Goal: Task Accomplishment & Management: Manage account settings

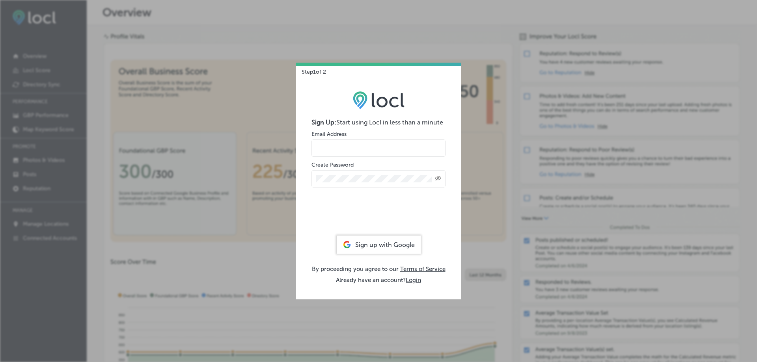
click at [377, 239] on div "Sign up with Google" at bounding box center [379, 245] width 84 height 18
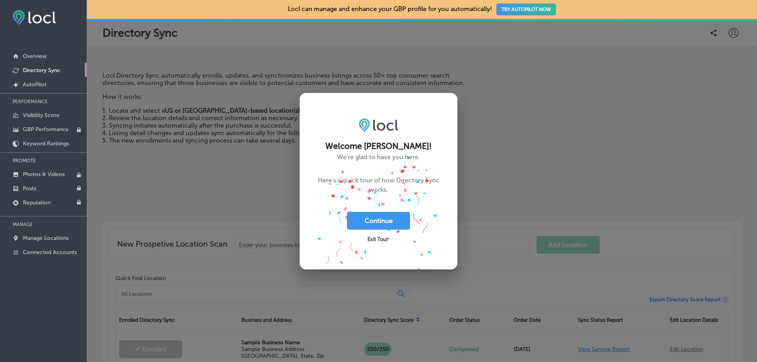
click at [363, 243] on div "Exit Tour" at bounding box center [378, 239] width 63 height 18
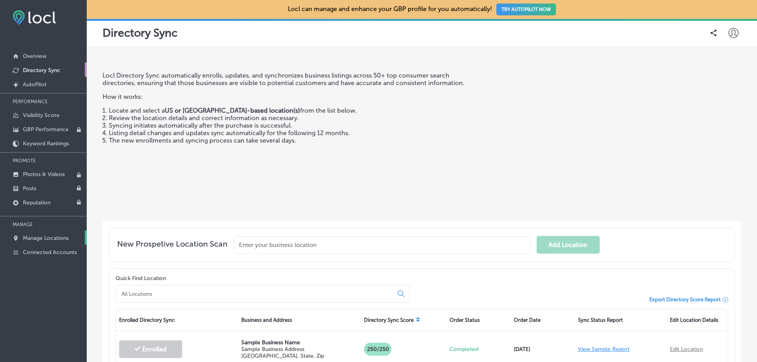
click at [45, 237] on p "Manage Locations" at bounding box center [46, 238] width 46 height 7
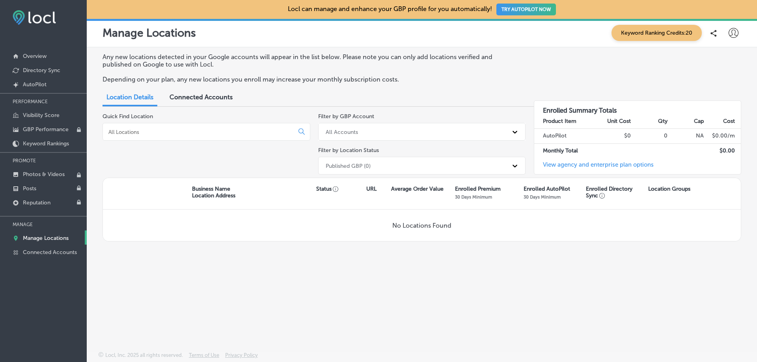
click at [203, 101] on div "Connected Accounts" at bounding box center [201, 98] width 75 height 17
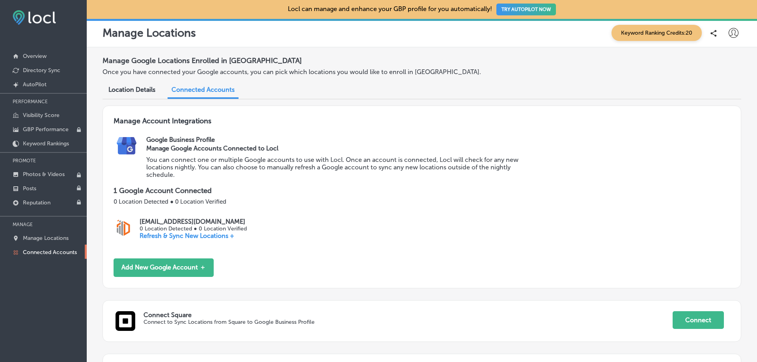
click at [178, 237] on p "Refresh & Sync New Locations +" at bounding box center [193, 235] width 107 height 7
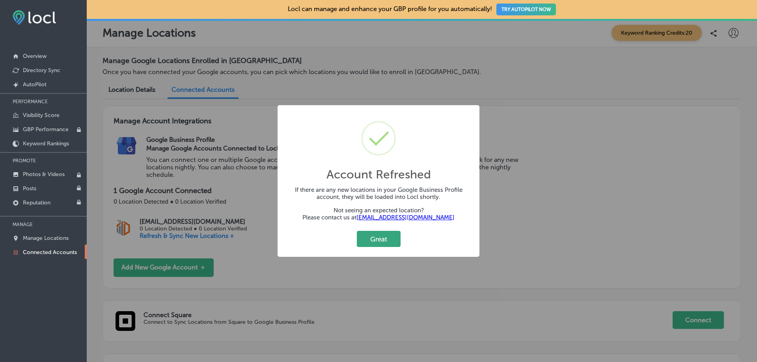
click at [360, 243] on button "Great" at bounding box center [379, 239] width 44 height 16
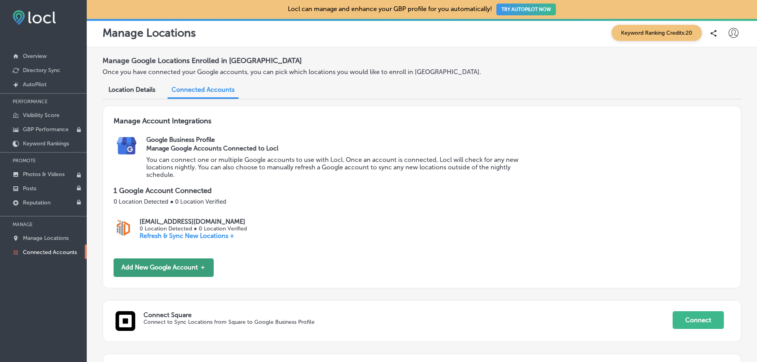
click at [195, 269] on button "Add New Google Account ＋" at bounding box center [164, 268] width 100 height 19
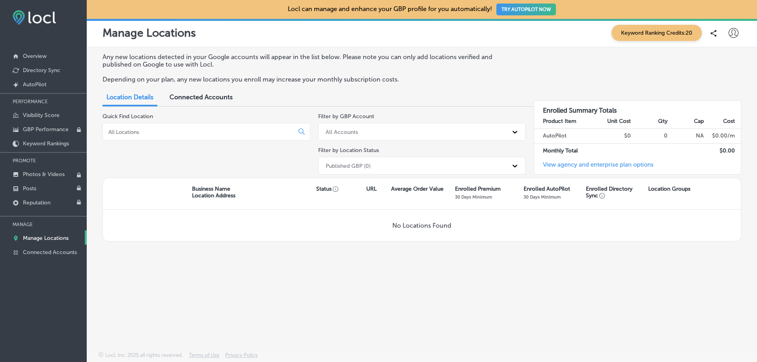
click at [217, 99] on span "Connected Accounts" at bounding box center [201, 96] width 63 height 7
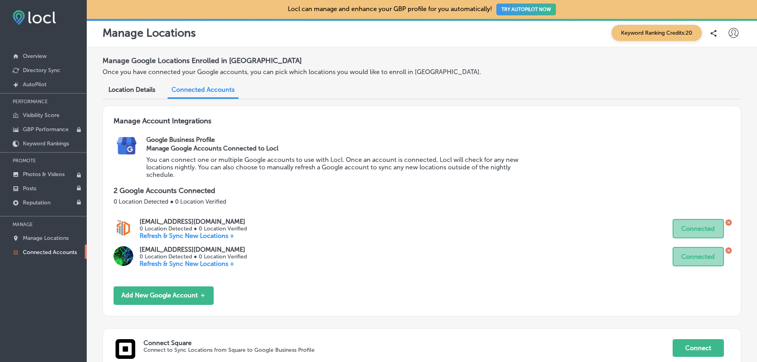
click at [146, 95] on div "Location Details" at bounding box center [132, 90] width 59 height 17
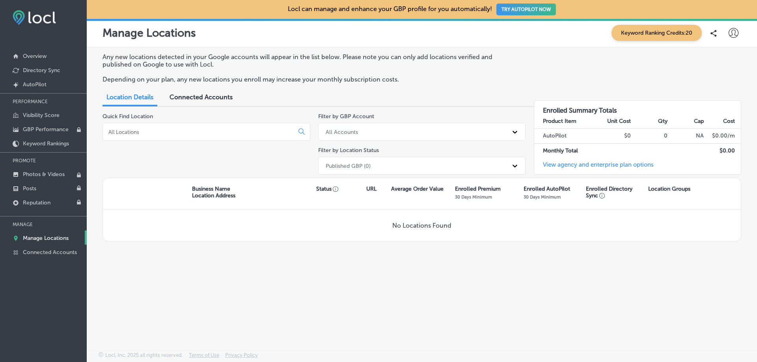
drag, startPoint x: 201, startPoint y: 145, endPoint x: 202, endPoint y: 137, distance: 8.3
click at [201, 143] on div "Quick Find Location" at bounding box center [207, 145] width 208 height 65
click at [203, 132] on input at bounding box center [200, 132] width 185 height 7
click at [208, 97] on span "Connected Accounts" at bounding box center [201, 96] width 63 height 7
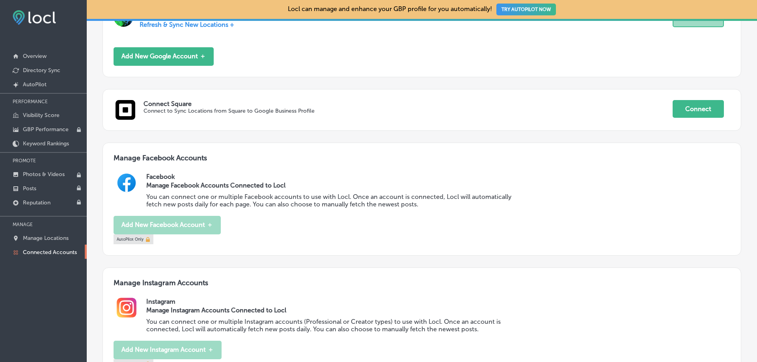
scroll to position [126, 0]
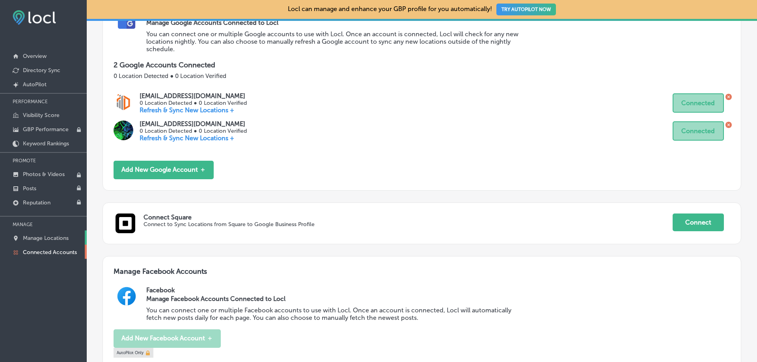
click at [56, 237] on p "Manage Locations" at bounding box center [46, 238] width 46 height 7
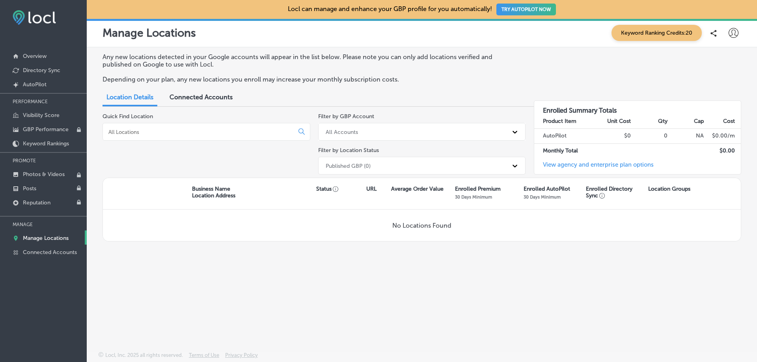
click at [150, 140] on div at bounding box center [207, 132] width 208 height 18
click at [151, 136] on div at bounding box center [207, 132] width 208 height 18
click at [154, 130] on input at bounding box center [200, 132] width 185 height 7
type input "pest"
click at [210, 93] on div "Connected Accounts" at bounding box center [201, 98] width 75 height 17
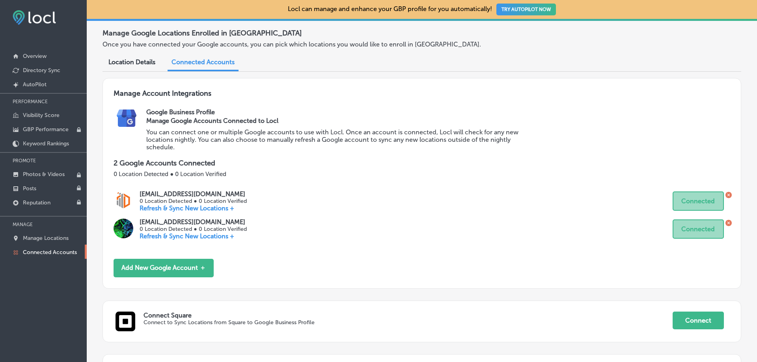
scroll to position [39, 0]
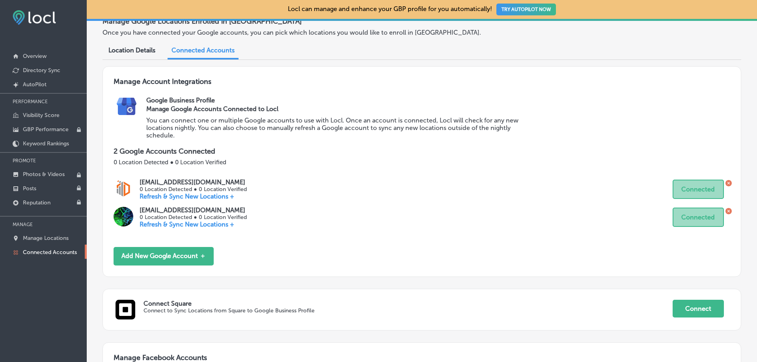
click at [206, 197] on p "Refresh & Sync New Locations +" at bounding box center [193, 196] width 107 height 7
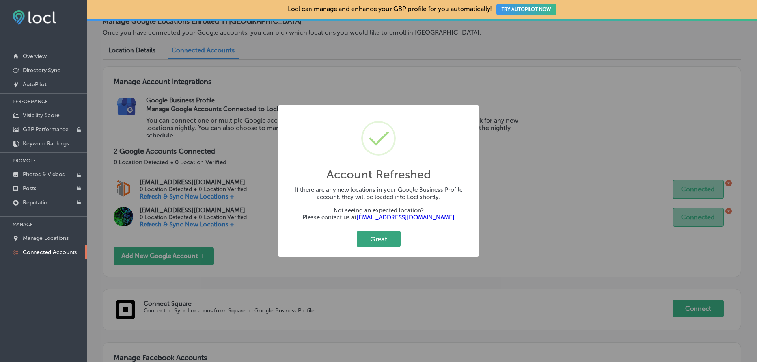
click at [369, 241] on button "Great" at bounding box center [379, 239] width 44 height 16
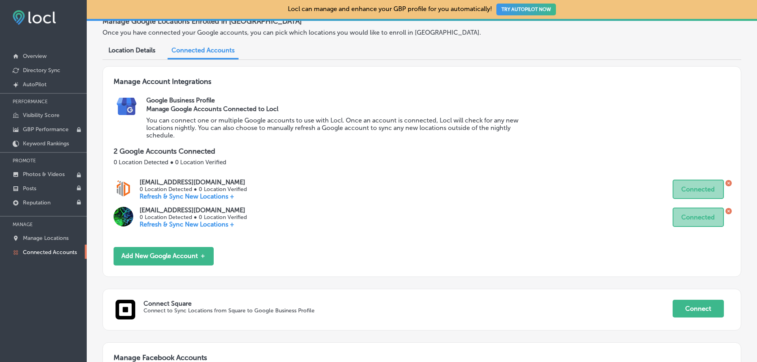
click at [216, 223] on p "Refresh & Sync New Locations +" at bounding box center [193, 224] width 107 height 7
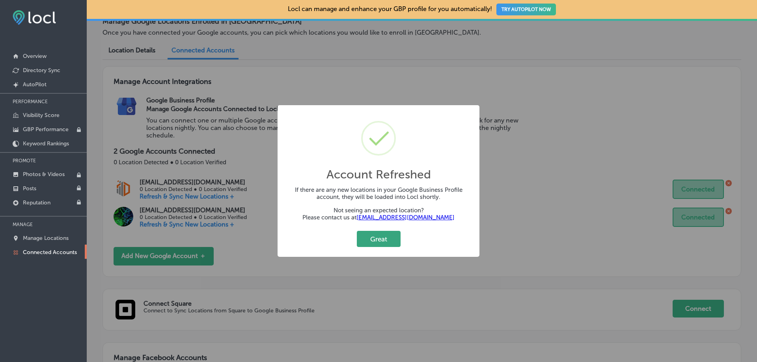
click at [368, 241] on button "Great" at bounding box center [379, 239] width 44 height 16
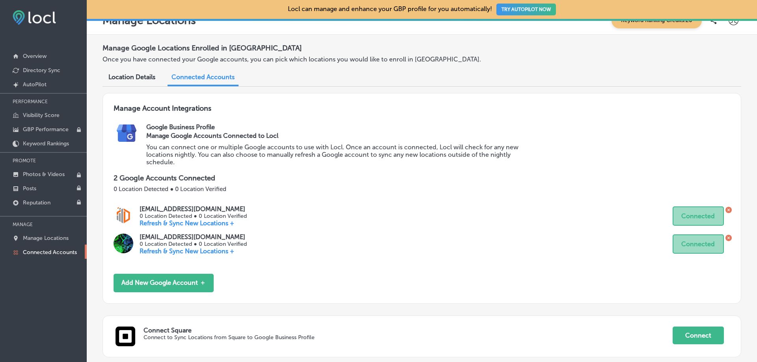
scroll to position [0, 0]
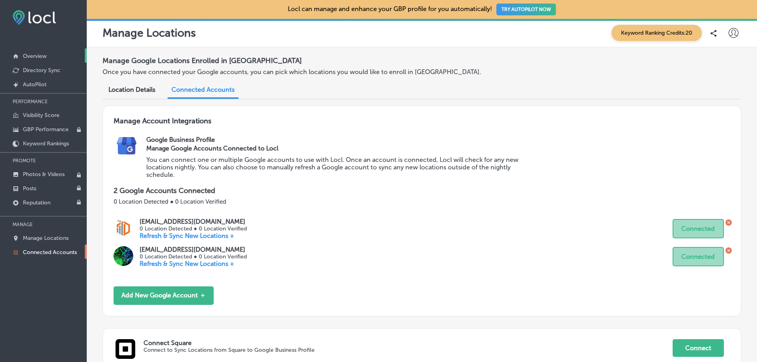
click at [48, 54] on link "Overview" at bounding box center [43, 55] width 87 height 14
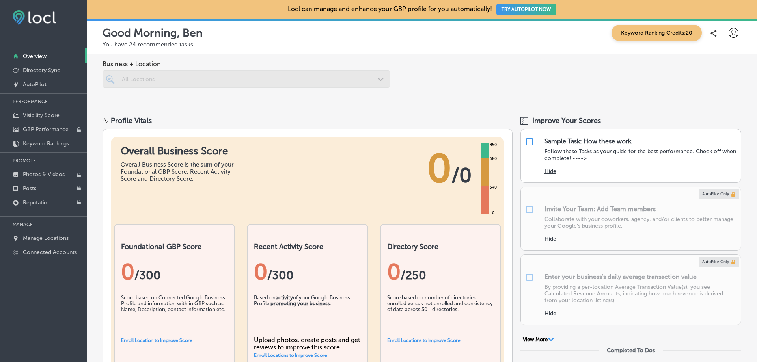
click at [190, 84] on div at bounding box center [246, 79] width 287 height 18
click at [40, 233] on link "Manage Locations" at bounding box center [43, 238] width 87 height 14
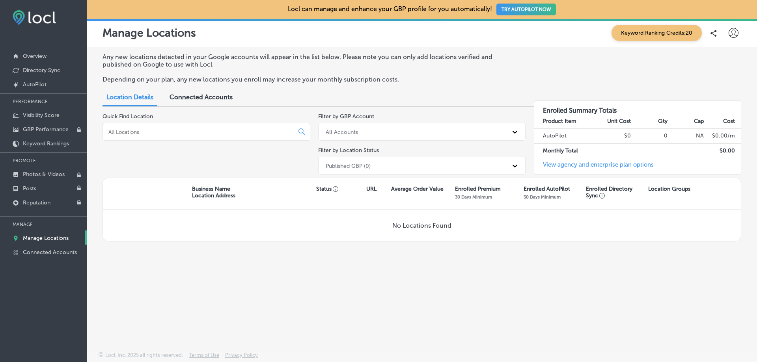
click at [184, 99] on span "Connected Accounts" at bounding box center [201, 96] width 63 height 7
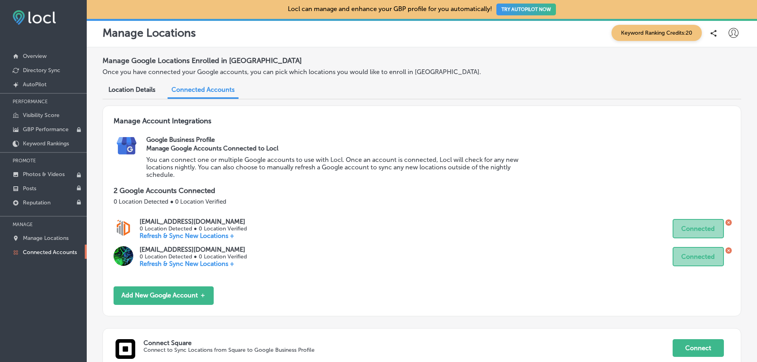
click at [729, 36] on icon at bounding box center [734, 33] width 10 height 10
click at [24, 50] on link "Overview" at bounding box center [43, 55] width 87 height 14
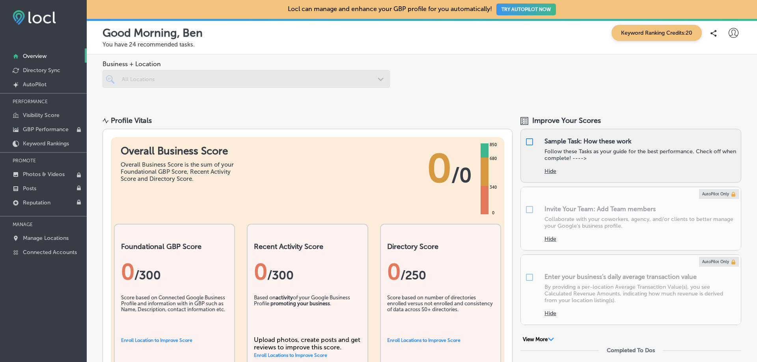
click at [550, 171] on button "Hide" at bounding box center [551, 171] width 12 height 7
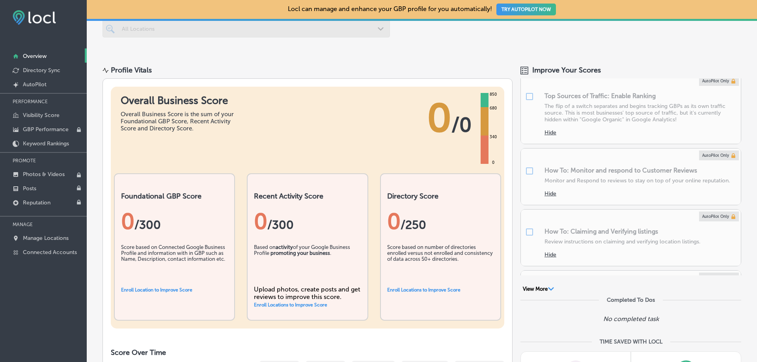
scroll to position [39, 0]
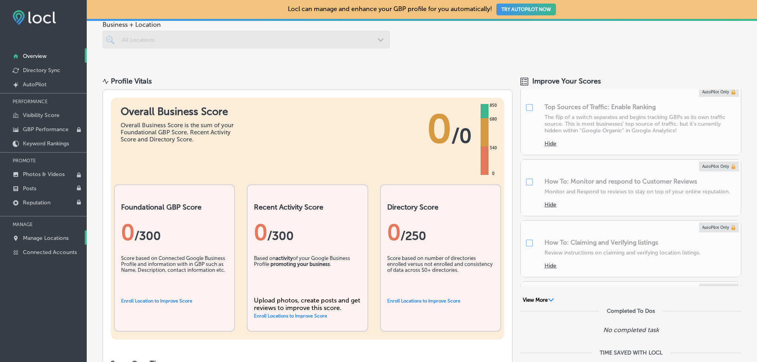
click at [69, 236] on p "Manage Locations" at bounding box center [46, 238] width 46 height 7
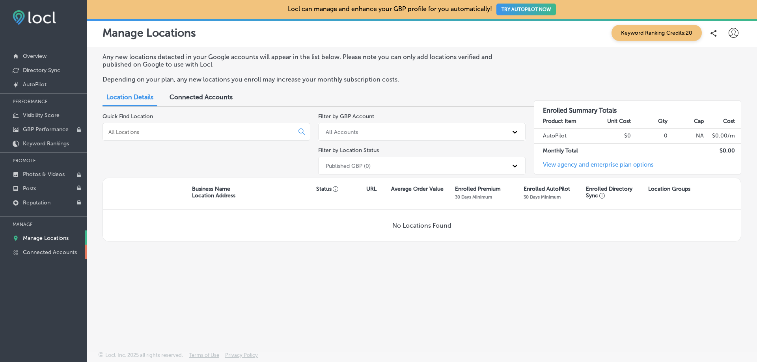
click at [57, 250] on p "Connected Accounts" at bounding box center [50, 252] width 54 height 7
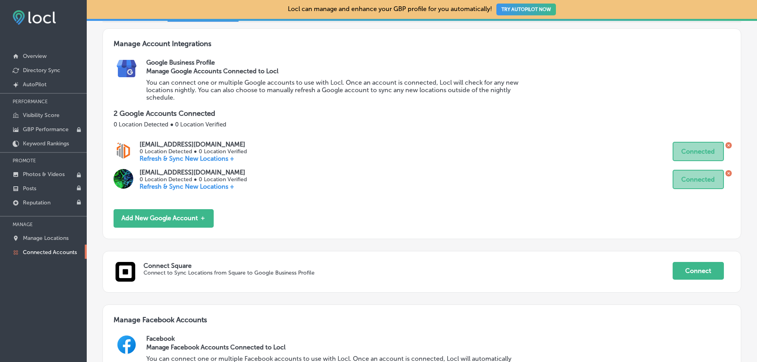
scroll to position [79, 0]
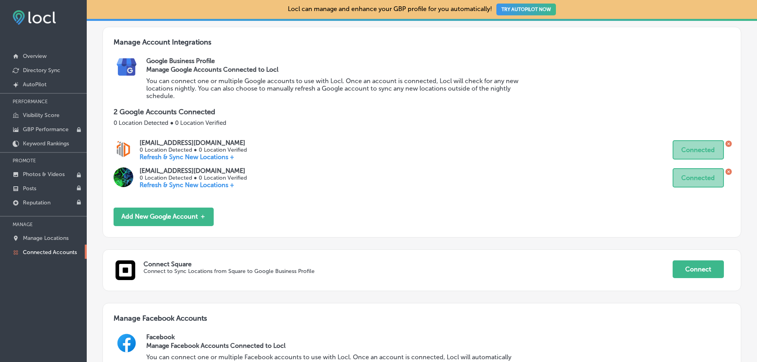
click at [726, 172] on icon at bounding box center [729, 172] width 6 height 6
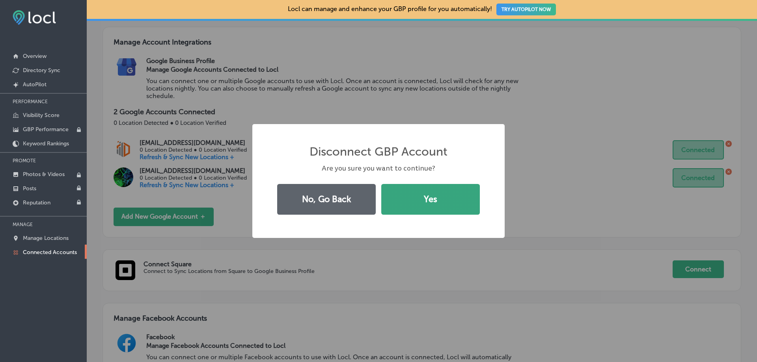
click at [405, 192] on button "Yes" at bounding box center [430, 199] width 99 height 31
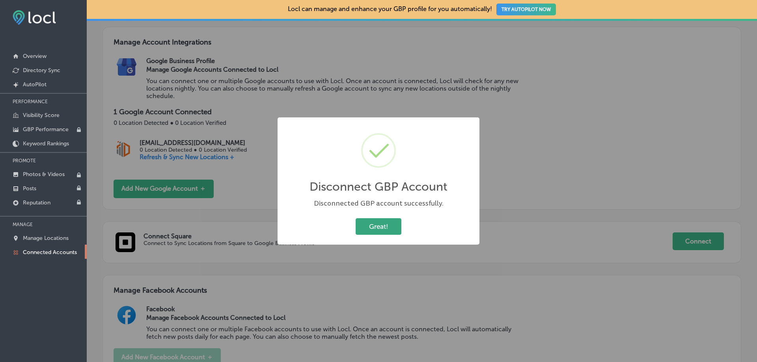
click at [386, 228] on button "Great!" at bounding box center [379, 226] width 46 height 16
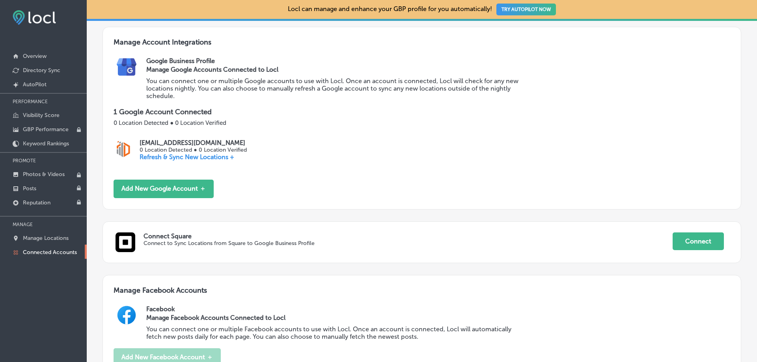
click at [204, 155] on p "Refresh & Sync New Locations +" at bounding box center [193, 156] width 107 height 7
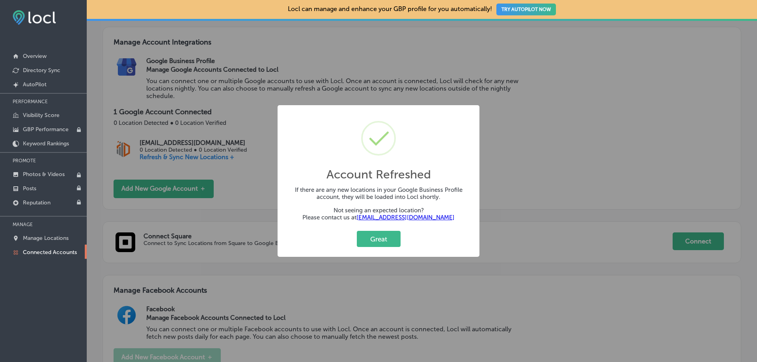
click at [408, 218] on link "[EMAIL_ADDRESS][DOMAIN_NAME]" at bounding box center [405, 217] width 98 height 7
click at [632, 102] on div "Account Refreshed × If there are any new locations in your Google Business Prof…" at bounding box center [378, 181] width 757 height 362
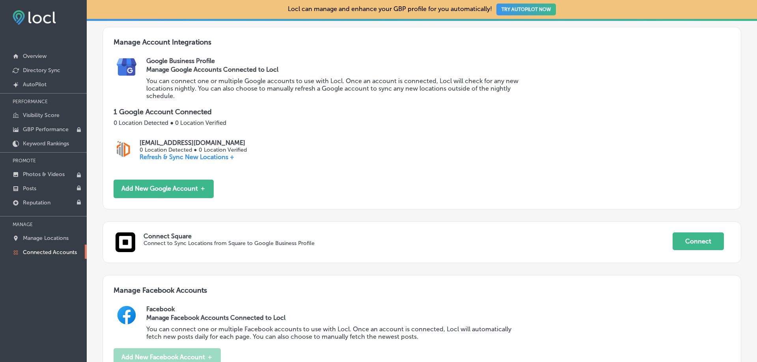
scroll to position [0, 0]
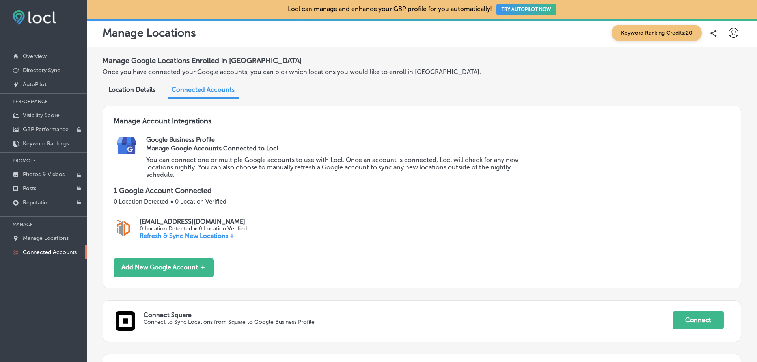
click at [729, 35] on icon at bounding box center [734, 33] width 10 height 10
click at [725, 64] on p "My Account" at bounding box center [722, 61] width 35 height 9
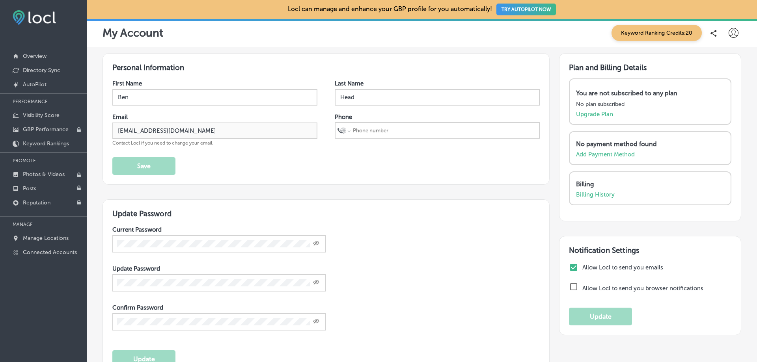
click at [257, 169] on div "First Name [PERSON_NAME] Last Name Head Email [EMAIL_ADDRESS][DOMAIN_NAME] Cont…" at bounding box center [325, 127] width 427 height 95
click at [39, 239] on p "Manage Locations" at bounding box center [46, 238] width 46 height 7
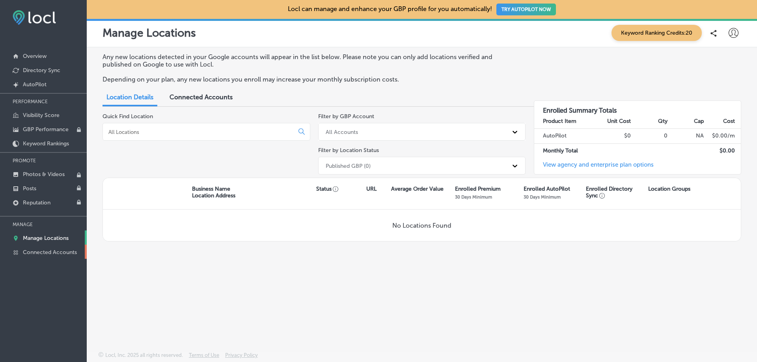
click at [39, 247] on link "Connected Accounts" at bounding box center [43, 252] width 87 height 14
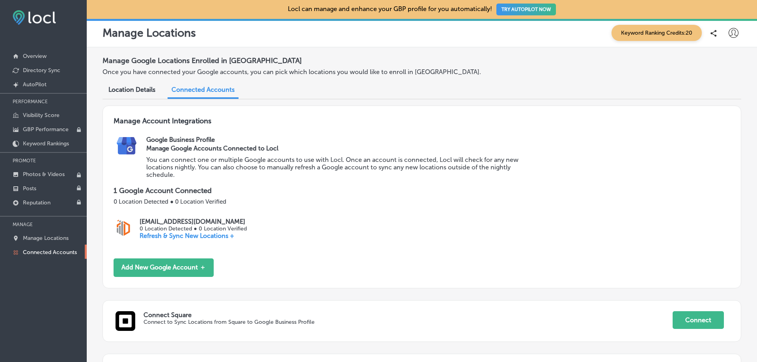
click at [199, 236] on p "Refresh & Sync New Locations +" at bounding box center [193, 235] width 107 height 7
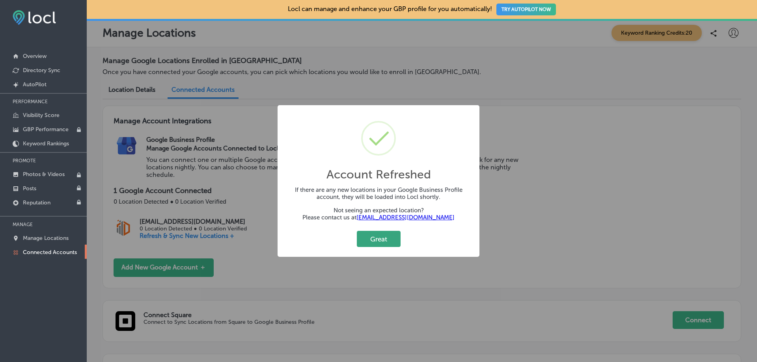
click at [360, 238] on button "Great" at bounding box center [379, 239] width 44 height 16
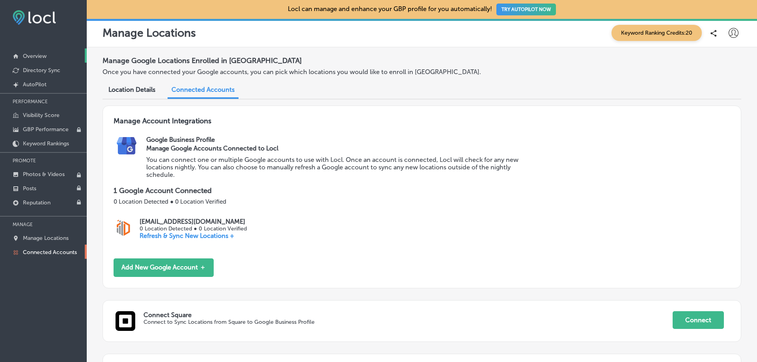
click at [35, 56] on p "Overview" at bounding box center [35, 56] width 24 height 7
